Goal: Task Accomplishment & Management: Use online tool/utility

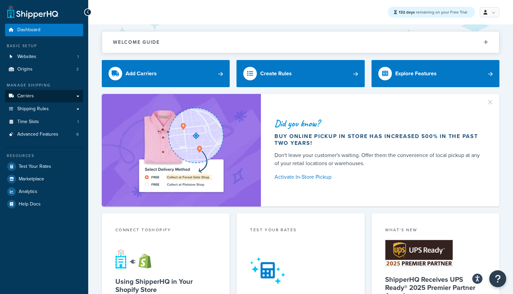
click at [55, 92] on link "Carriers" at bounding box center [44, 96] width 78 height 13
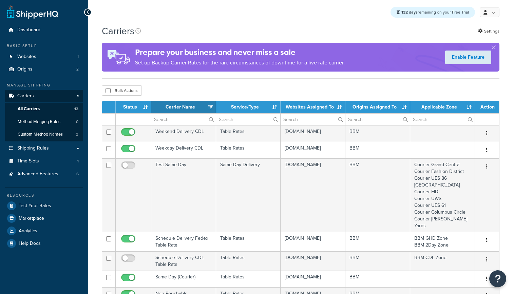
select select "15"
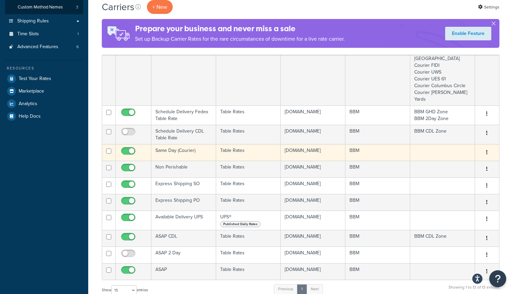
scroll to position [127, 0]
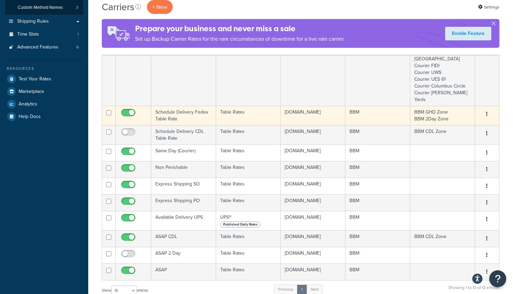
click at [172, 115] on td "Schedule Delivery Fedex Table Rate" at bounding box center [183, 115] width 65 height 19
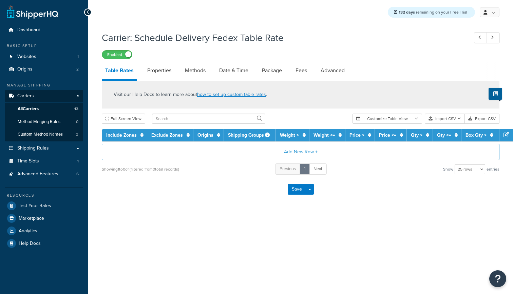
select select "25"
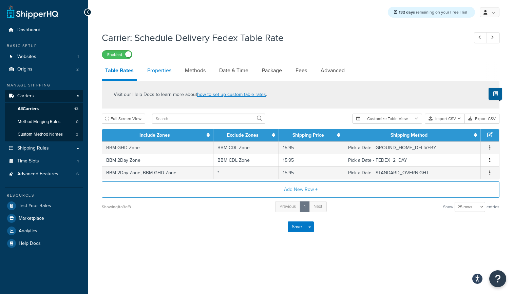
click at [163, 70] on link "Properties" at bounding box center [159, 70] width 31 height 16
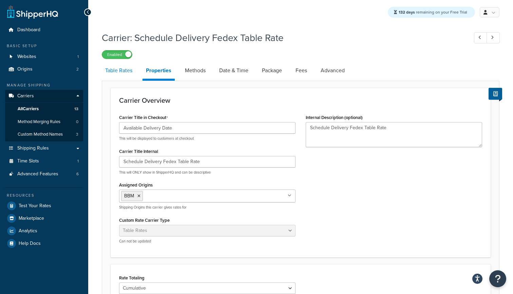
click at [126, 74] on link "Table Rates" at bounding box center [119, 70] width 34 height 16
select select "25"
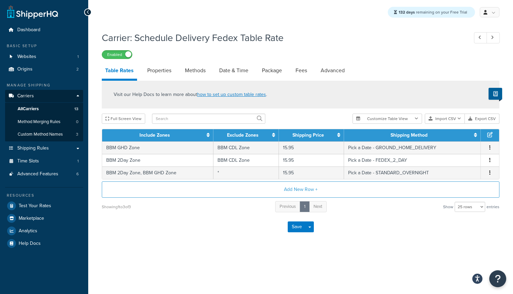
click at [36, 95] on link "Carriers" at bounding box center [44, 96] width 78 height 13
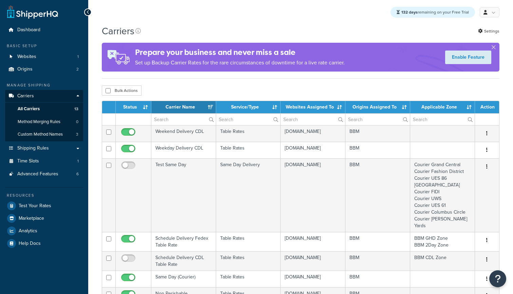
select select "15"
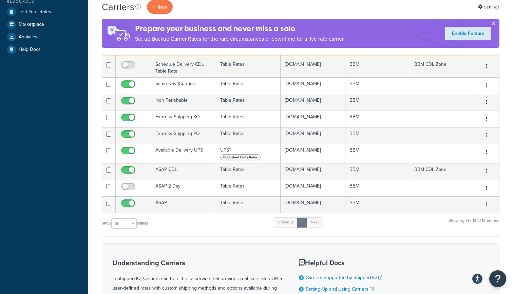
scroll to position [195, 0]
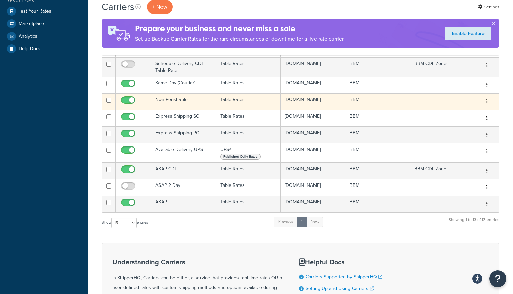
click at [202, 107] on td "Non Perishable" at bounding box center [183, 101] width 65 height 17
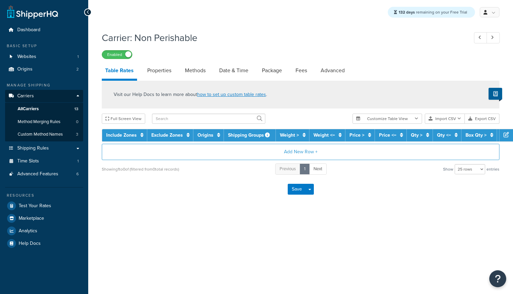
select select "25"
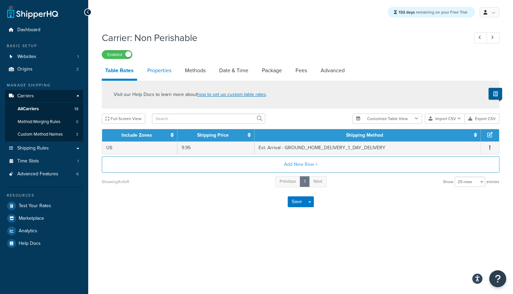
click at [159, 74] on link "Properties" at bounding box center [159, 70] width 31 height 16
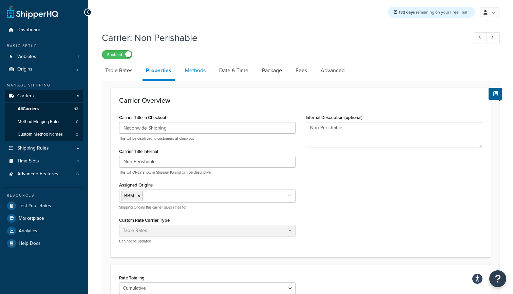
click at [199, 73] on link "Methods" at bounding box center [195, 70] width 27 height 16
select select "25"
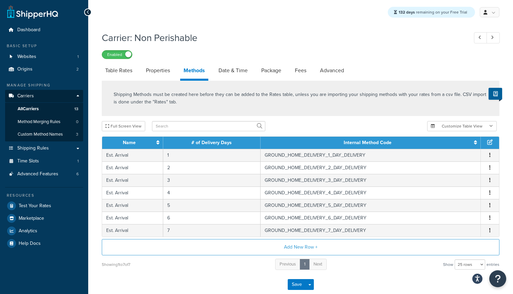
click at [34, 106] on span "All Carriers" at bounding box center [28, 109] width 21 height 6
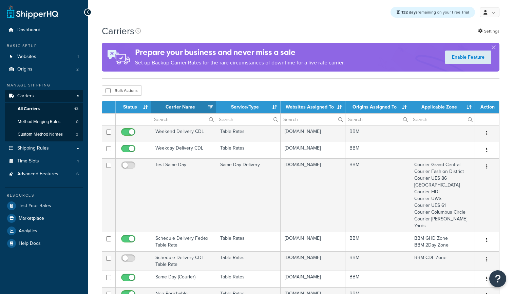
select select "15"
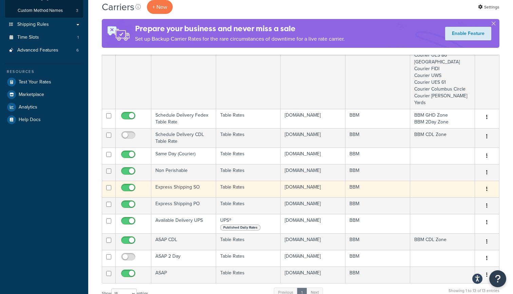
scroll to position [119, 0]
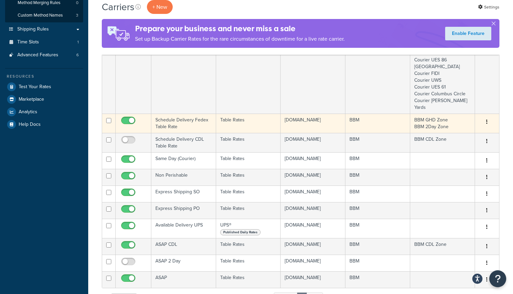
click at [196, 123] on td "Schedule Delivery Fedex Table Rate" at bounding box center [183, 123] width 65 height 19
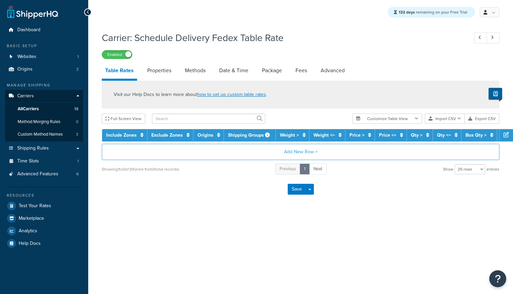
select select "25"
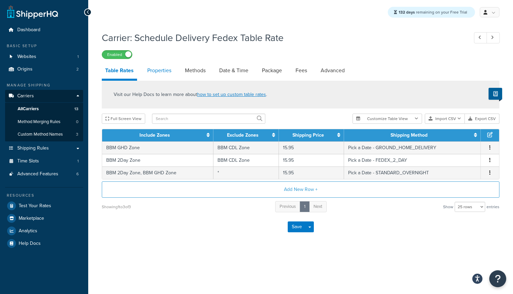
click at [160, 72] on link "Properties" at bounding box center [159, 70] width 31 height 16
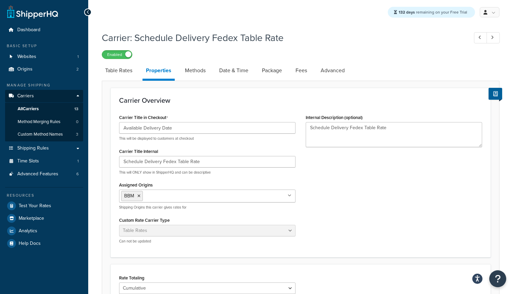
click at [45, 106] on link "All Carriers 13" at bounding box center [44, 109] width 78 height 13
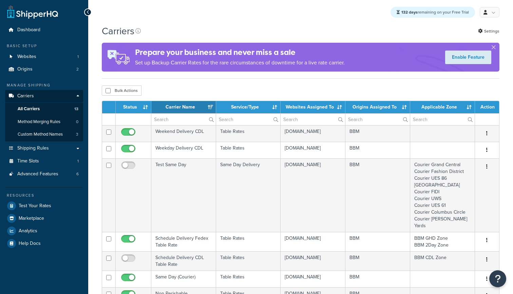
select select "15"
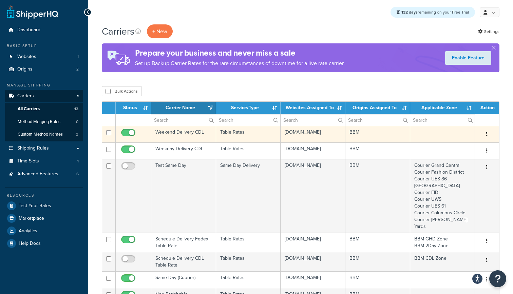
click at [254, 139] on td "Table Rates" at bounding box center [248, 134] width 65 height 17
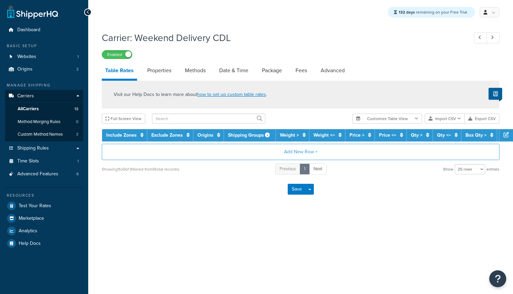
select select "25"
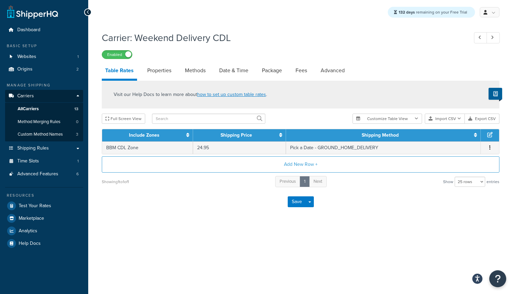
click at [49, 107] on link "All Carriers 13" at bounding box center [44, 109] width 78 height 13
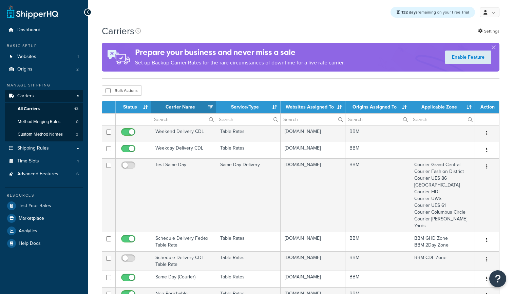
select select "15"
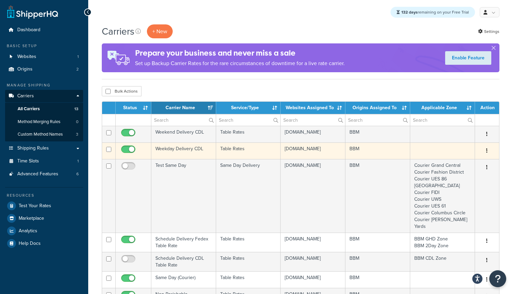
click at [251, 158] on td "Table Rates" at bounding box center [248, 151] width 65 height 17
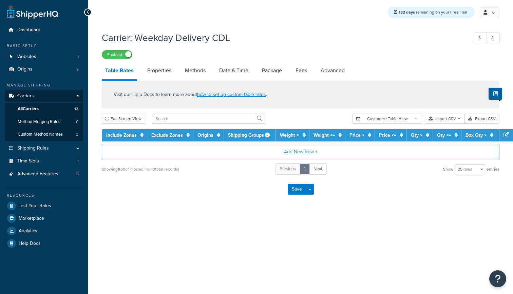
select select "25"
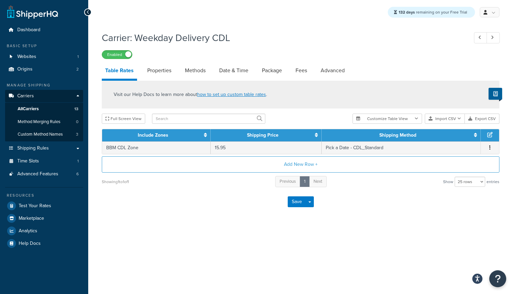
click at [36, 107] on span "All Carriers" at bounding box center [28, 109] width 21 height 6
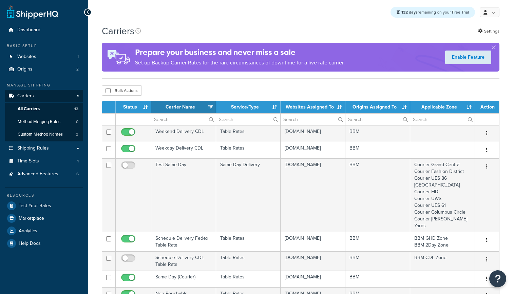
select select "15"
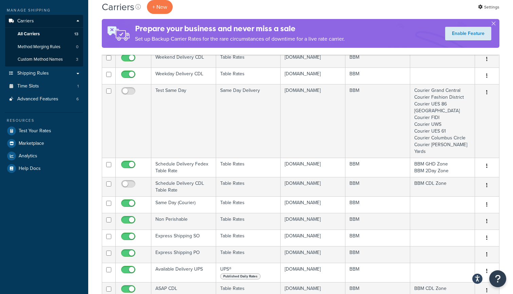
scroll to position [77, 0]
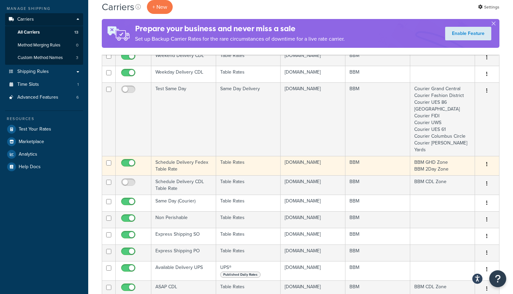
click at [184, 165] on td "Schedule Delivery Fedex Table Rate" at bounding box center [183, 165] width 65 height 19
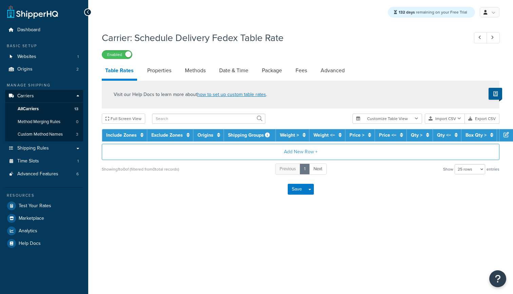
select select "25"
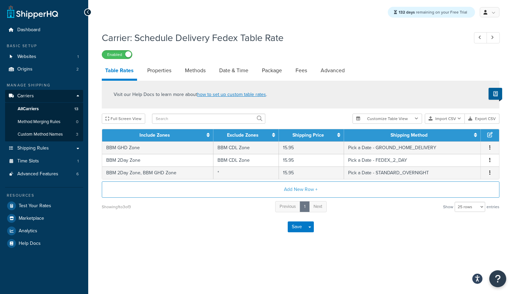
click at [39, 97] on link "Carriers" at bounding box center [44, 96] width 78 height 13
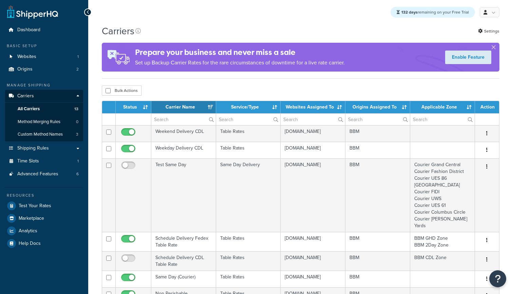
select select "15"
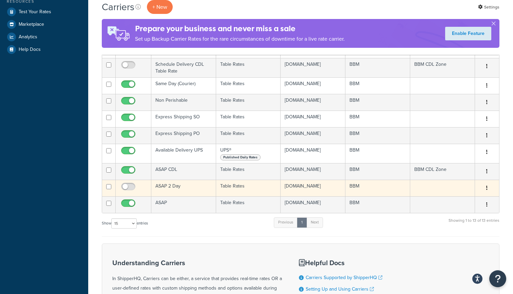
scroll to position [184, 0]
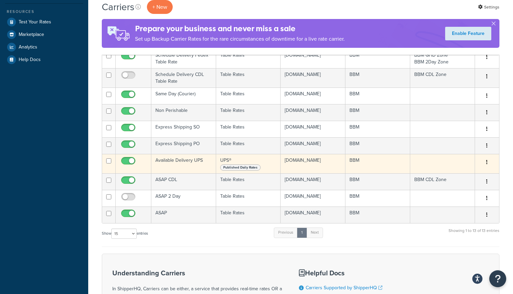
click at [188, 170] on td "Available Delivery UPS" at bounding box center [183, 163] width 65 height 19
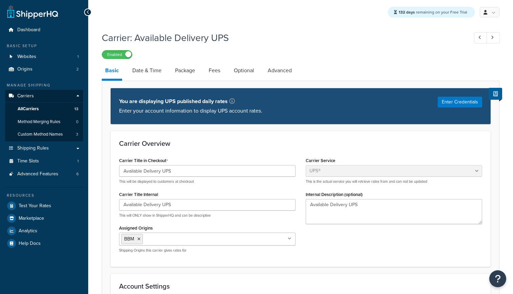
select select "ups"
click at [145, 71] on link "Date & Time" at bounding box center [147, 70] width 36 height 16
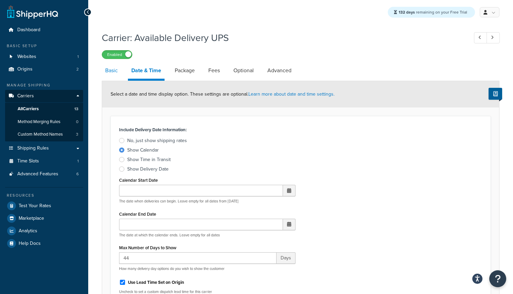
click at [109, 71] on link "Basic" at bounding box center [111, 70] width 19 height 16
select select "ups"
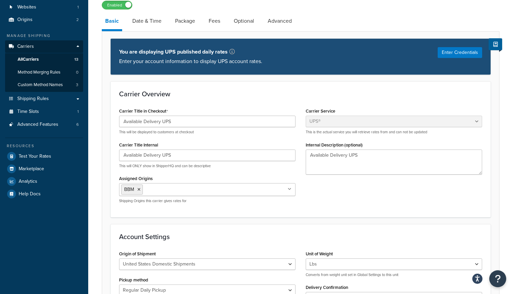
scroll to position [59, 0]
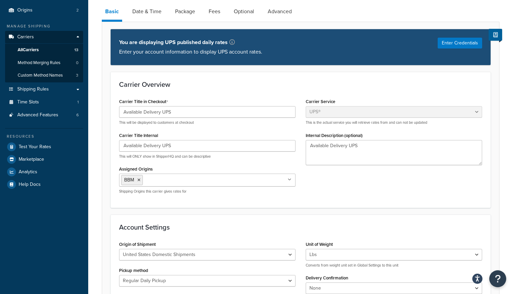
click at [42, 34] on link "Carriers" at bounding box center [44, 37] width 78 height 13
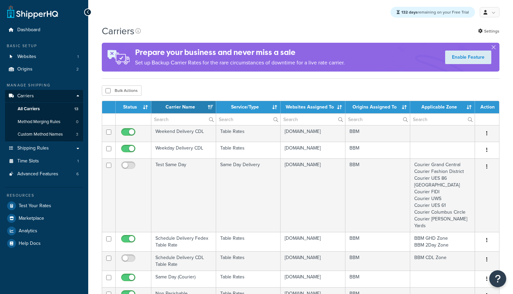
select select "15"
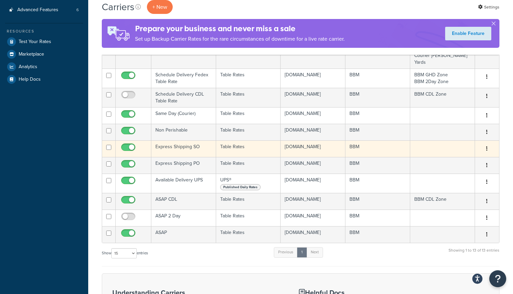
scroll to position [160, 0]
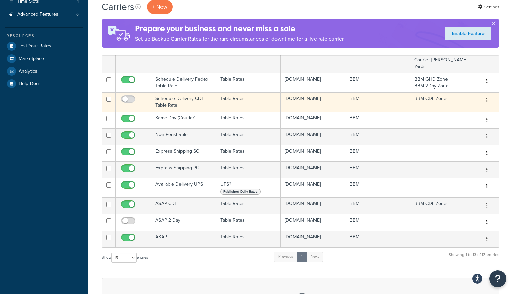
click at [202, 104] on td "Schedule Delivery CDL Table Rate" at bounding box center [183, 101] width 65 height 19
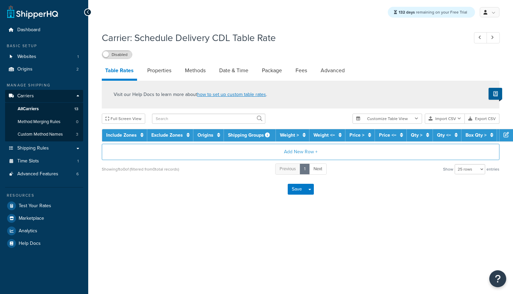
select select "25"
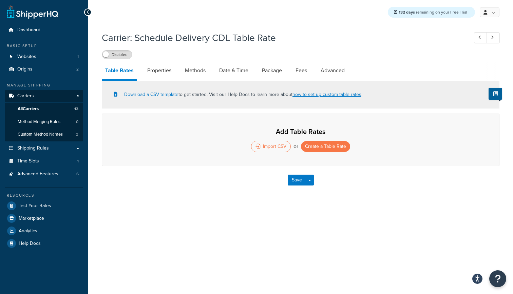
click at [36, 99] on link "Carriers" at bounding box center [44, 96] width 78 height 13
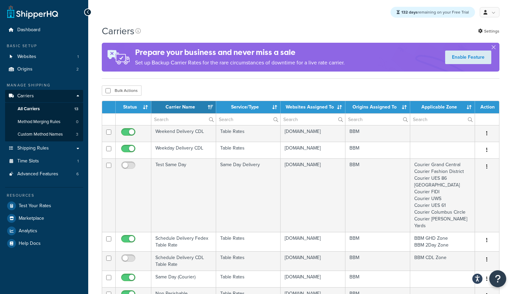
select select "15"
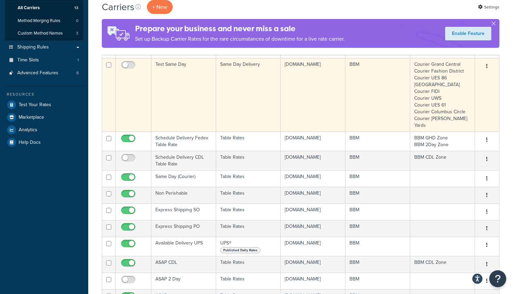
scroll to position [105, 0]
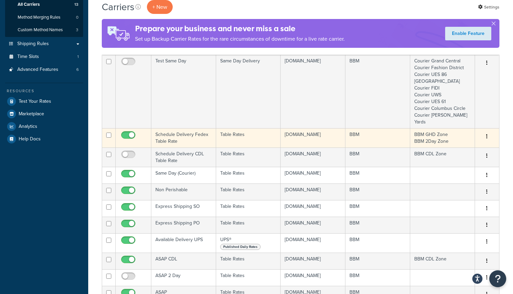
click at [196, 140] on td "Schedule Delivery Fedex Table Rate" at bounding box center [183, 137] width 65 height 19
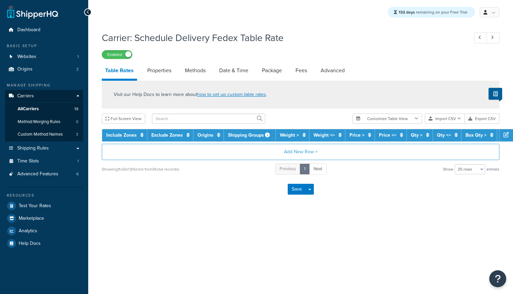
select select "25"
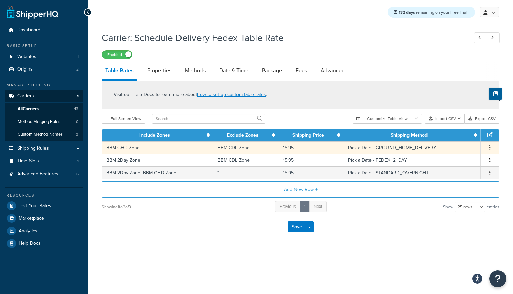
click at [310, 147] on td "15.95" at bounding box center [311, 148] width 65 height 13
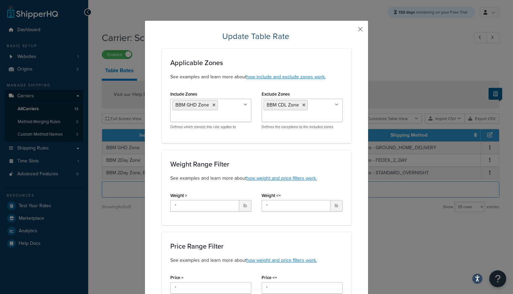
click at [351, 31] on button "button" at bounding box center [351, 32] width 2 height 2
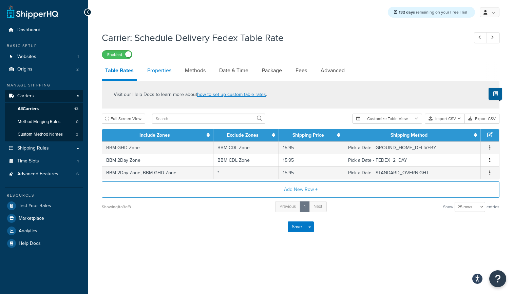
click at [159, 69] on link "Properties" at bounding box center [159, 70] width 31 height 16
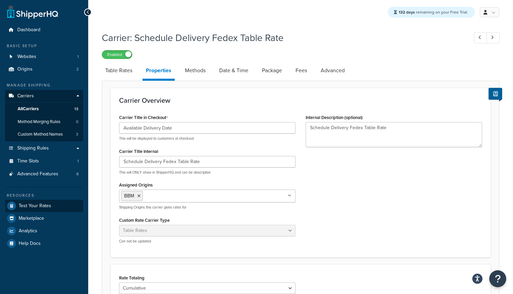
click at [40, 203] on span "Test Your Rates" at bounding box center [35, 206] width 33 height 6
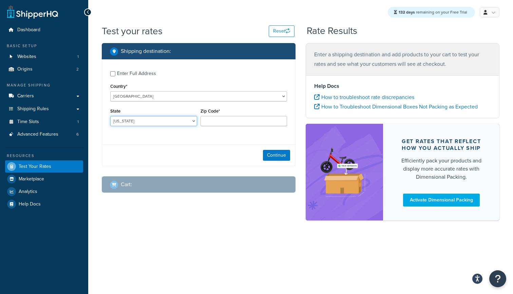
click at [185, 122] on select "[US_STATE] [US_STATE] [US_STATE] [US_STATE] [US_STATE] Armed Forces Americas Ar…" at bounding box center [153, 121] width 87 height 10
select select "NC"
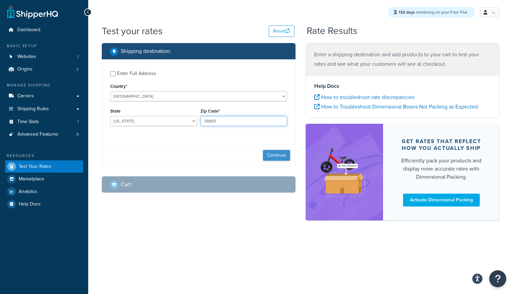
type input "28803"
click at [275, 152] on button "Continue" at bounding box center [276, 155] width 27 height 11
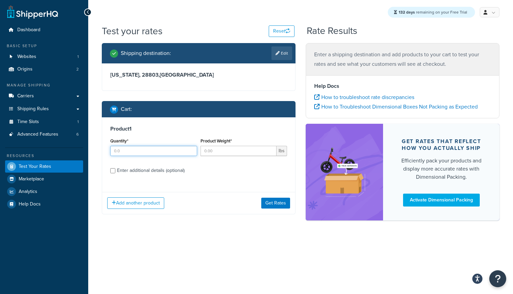
click at [172, 151] on input "Quantity*" at bounding box center [153, 151] width 87 height 10
type input "1"
click at [231, 149] on input "Product Weight*" at bounding box center [239, 151] width 76 height 10
type input "1"
click at [274, 202] on button "Get Rates" at bounding box center [275, 203] width 29 height 11
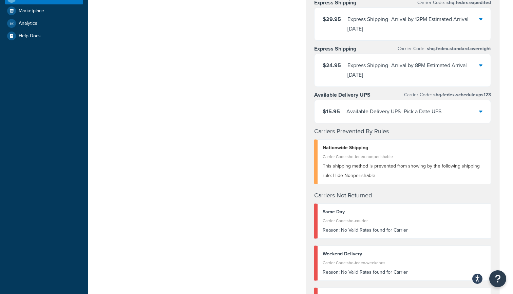
scroll to position [180, 0]
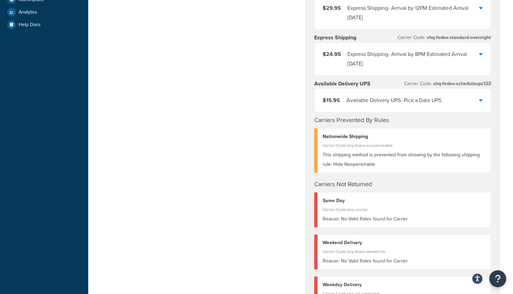
click at [475, 100] on div "$15.95 Available Delivery UPS - Pick a Date UPS" at bounding box center [403, 100] width 176 height 23
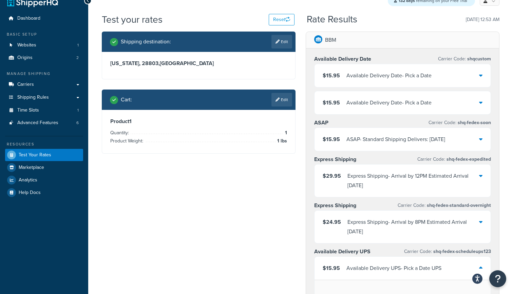
scroll to position [0, 0]
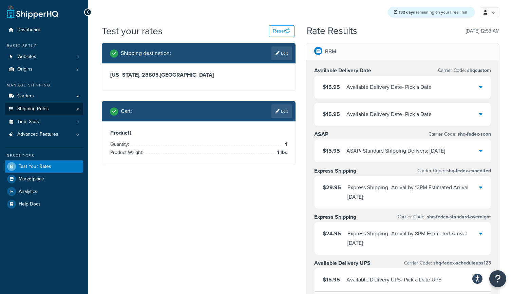
click at [40, 107] on span "Shipping Rules" at bounding box center [33, 109] width 32 height 6
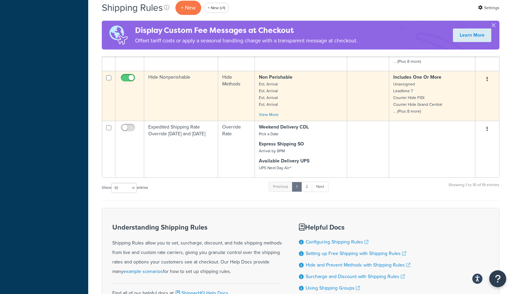
scroll to position [324, 0]
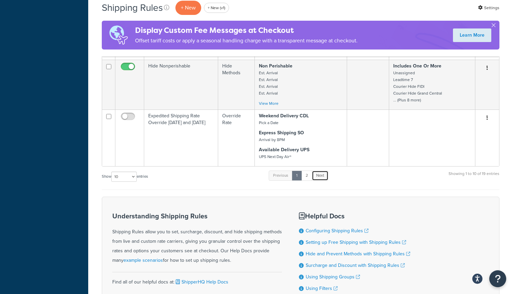
click at [321, 177] on link "Next" at bounding box center [320, 176] width 17 height 10
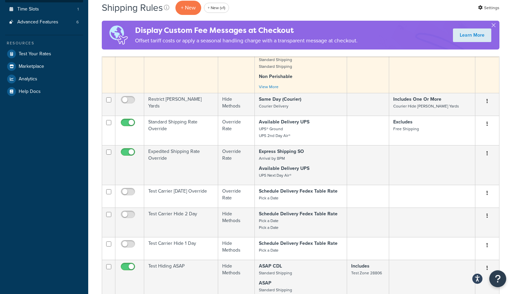
scroll to position [166, 0]
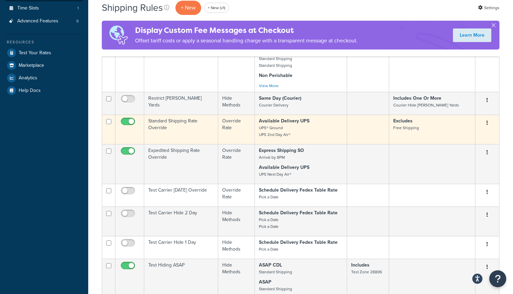
click at [181, 132] on td "Standard Shipping Rate Override" at bounding box center [181, 130] width 74 height 30
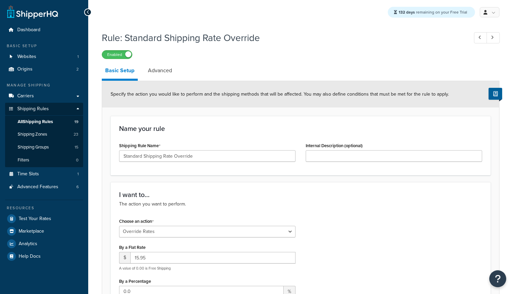
select select "OVERRIDE"
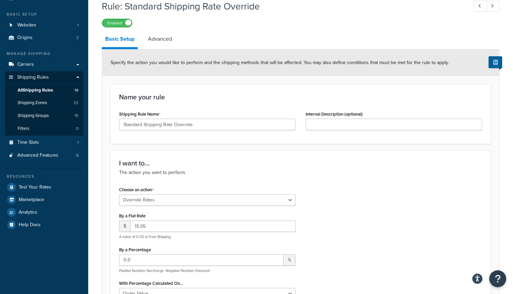
scroll to position [32, 0]
click at [50, 88] on span "All Shipping Rules" at bounding box center [35, 90] width 35 height 6
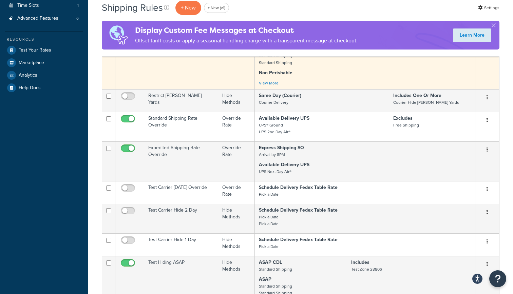
scroll to position [174, 0]
